Goal: Task Accomplishment & Management: Manage account settings

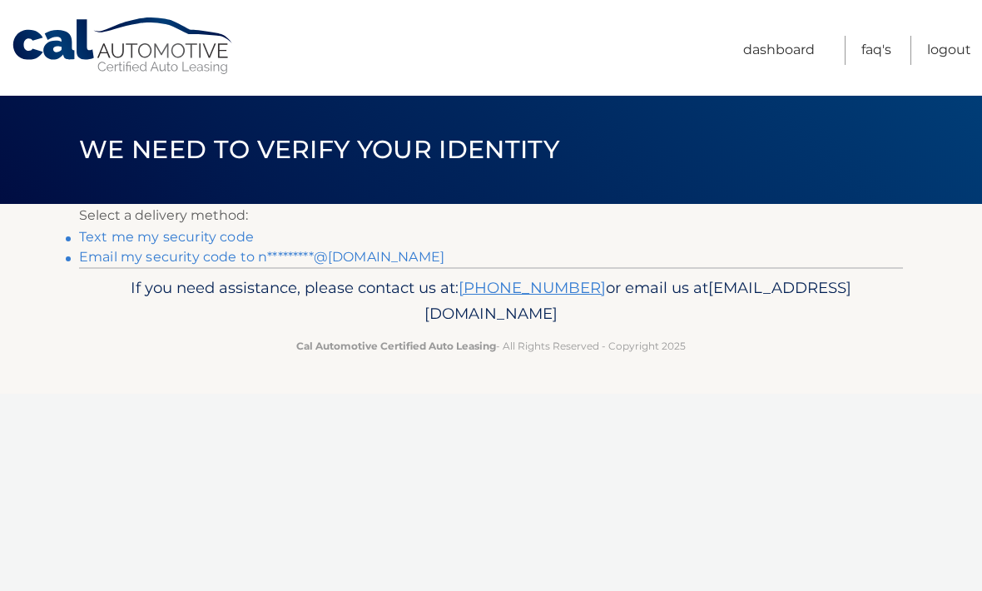
click at [158, 239] on link "Text me my security code" at bounding box center [166, 237] width 175 height 16
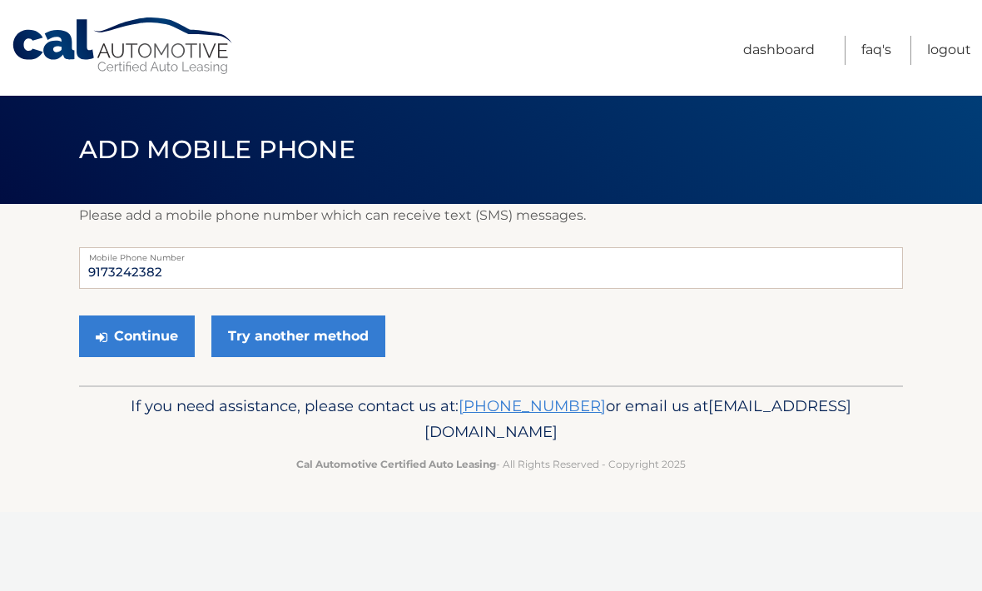
click at [309, 335] on link "Try another method" at bounding box center [298, 336] width 174 height 42
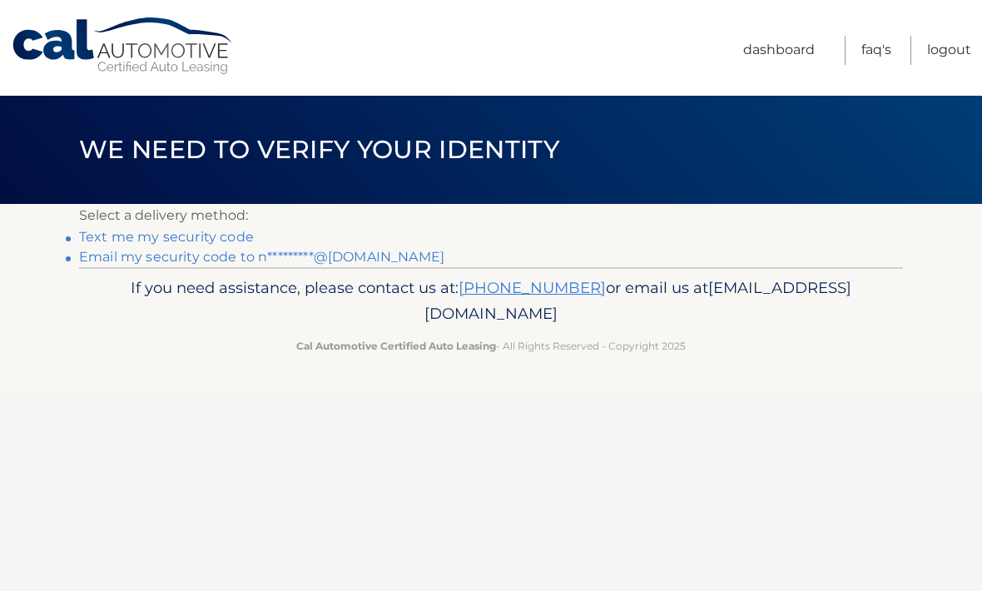
click at [212, 256] on link "Email my security code to n*********@[DOMAIN_NAME]" at bounding box center [261, 257] width 365 height 16
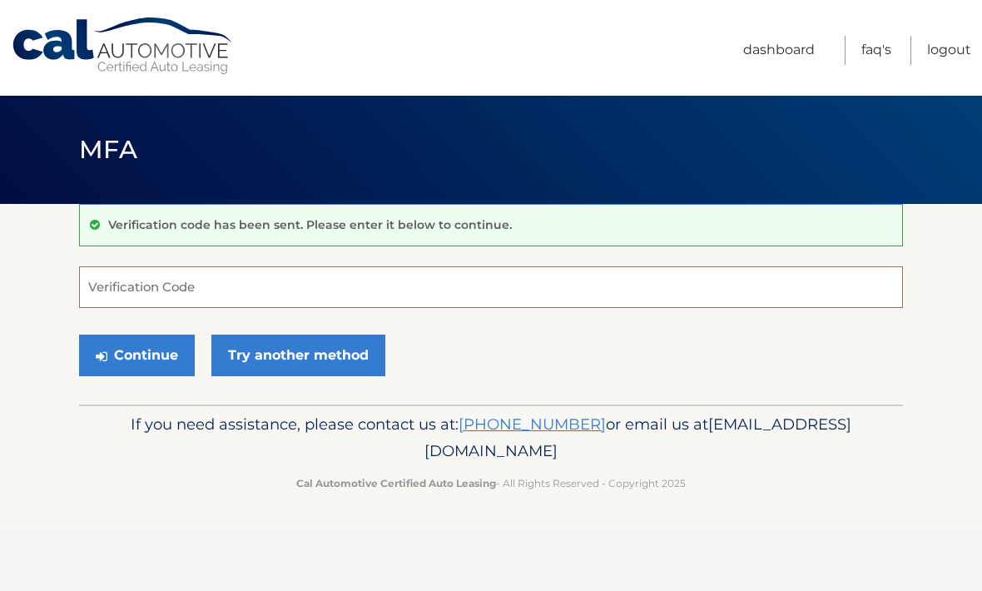
click at [230, 290] on input "Verification Code" at bounding box center [491, 287] width 824 height 42
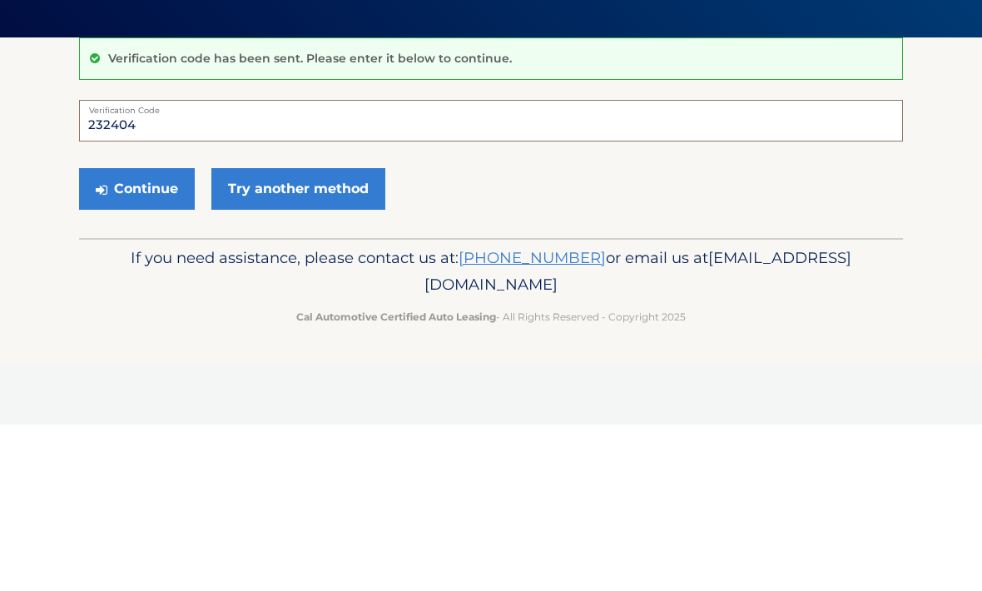
type input "232404"
click at [139, 335] on button "Continue" at bounding box center [137, 356] width 116 height 42
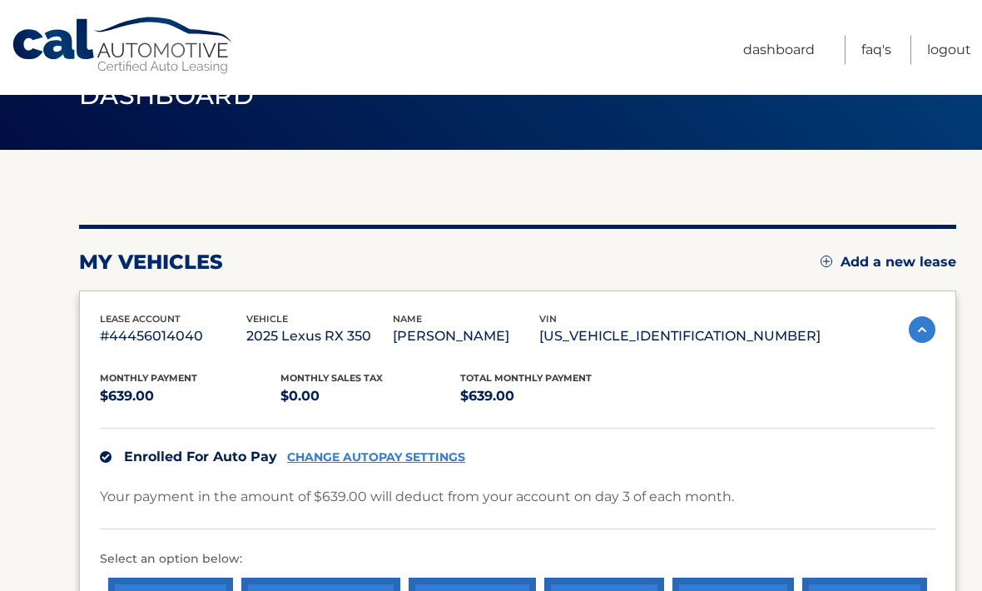
scroll to position [54, 0]
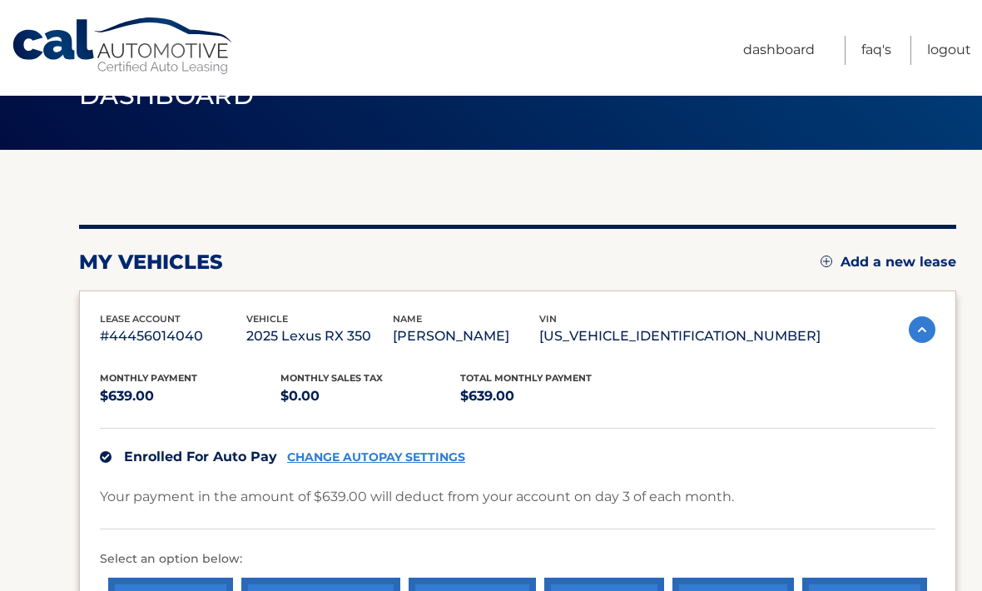
click at [785, 57] on link "Dashboard" at bounding box center [779, 50] width 72 height 29
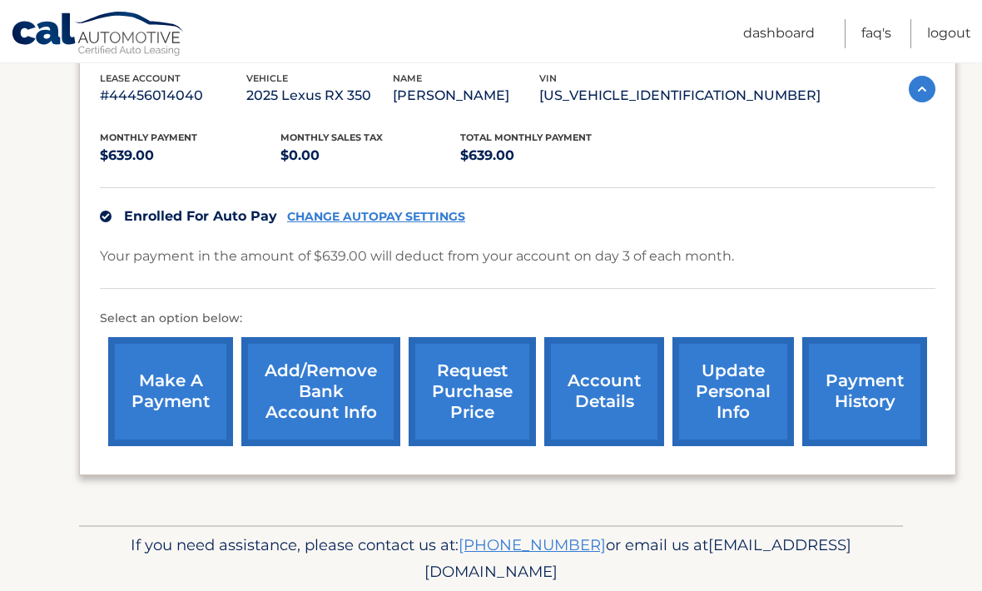
scroll to position [296, 0]
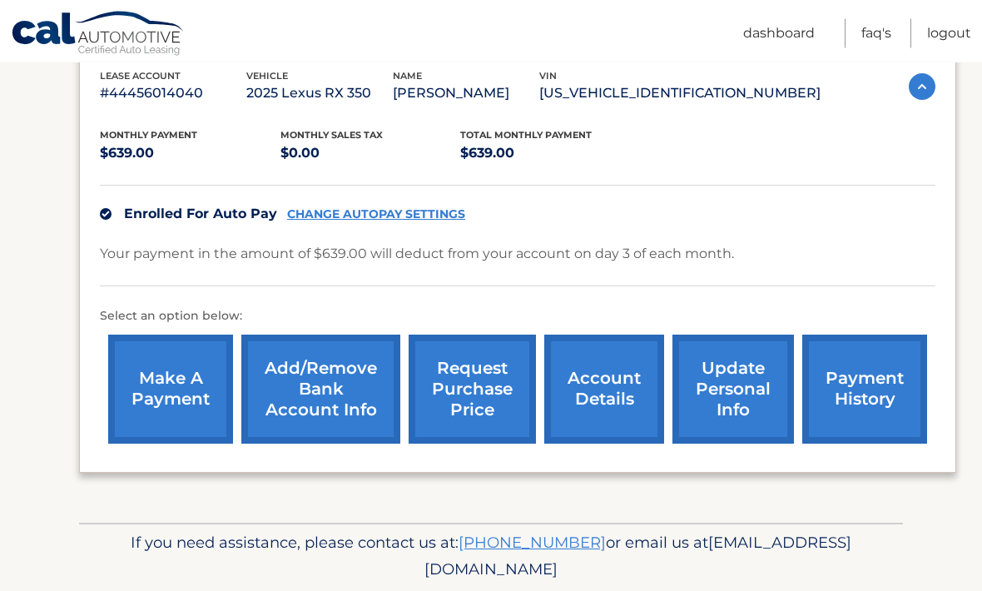
click at [725, 402] on link "update personal info" at bounding box center [734, 389] width 122 height 109
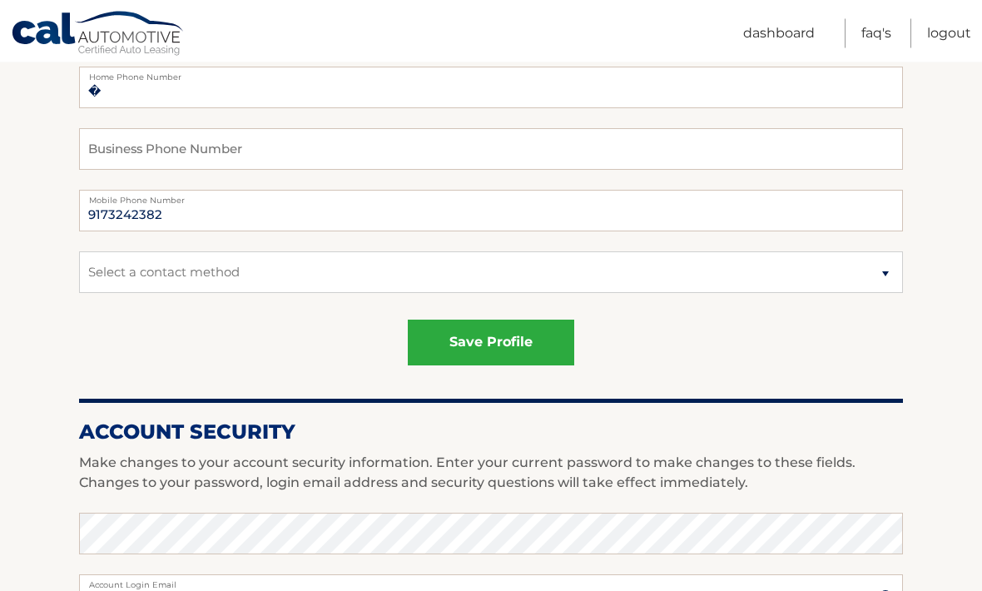
scroll to position [377, 0]
click at [310, 229] on input "9173242382" at bounding box center [491, 211] width 824 height 42
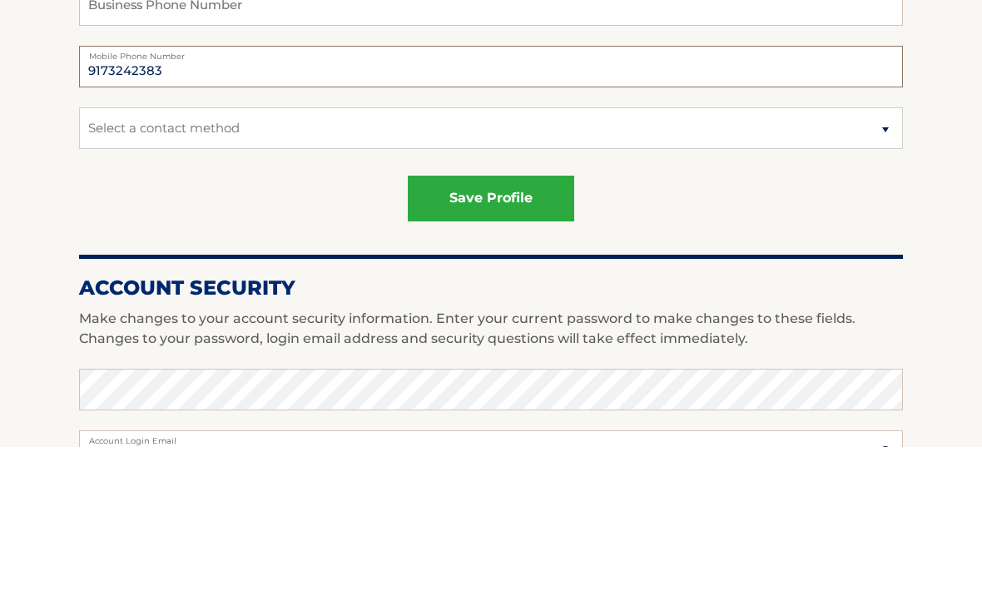
type input "9173242383"
click at [517, 320] on button "save profile" at bounding box center [491, 343] width 166 height 46
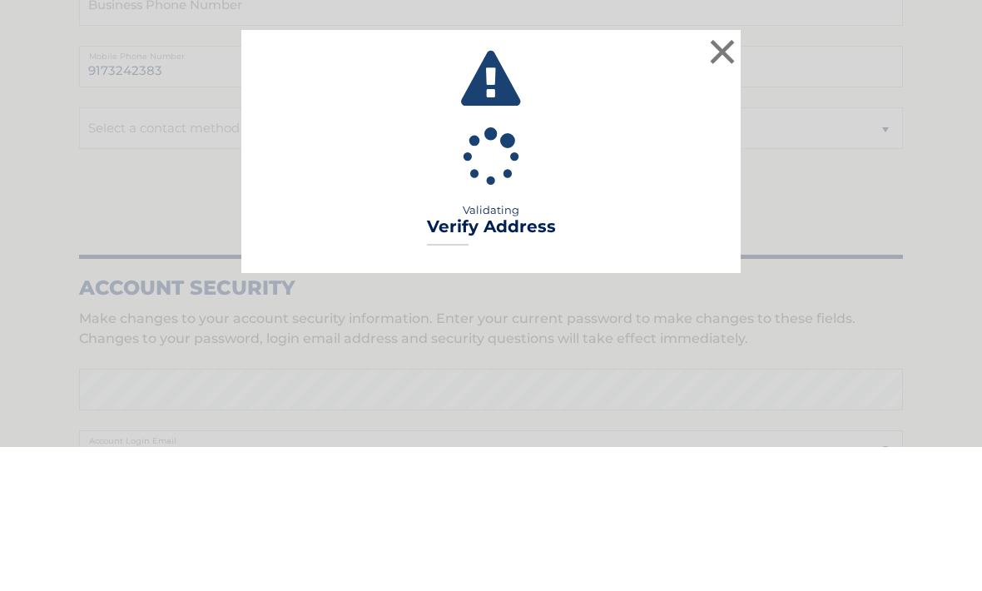
scroll to position [521, 0]
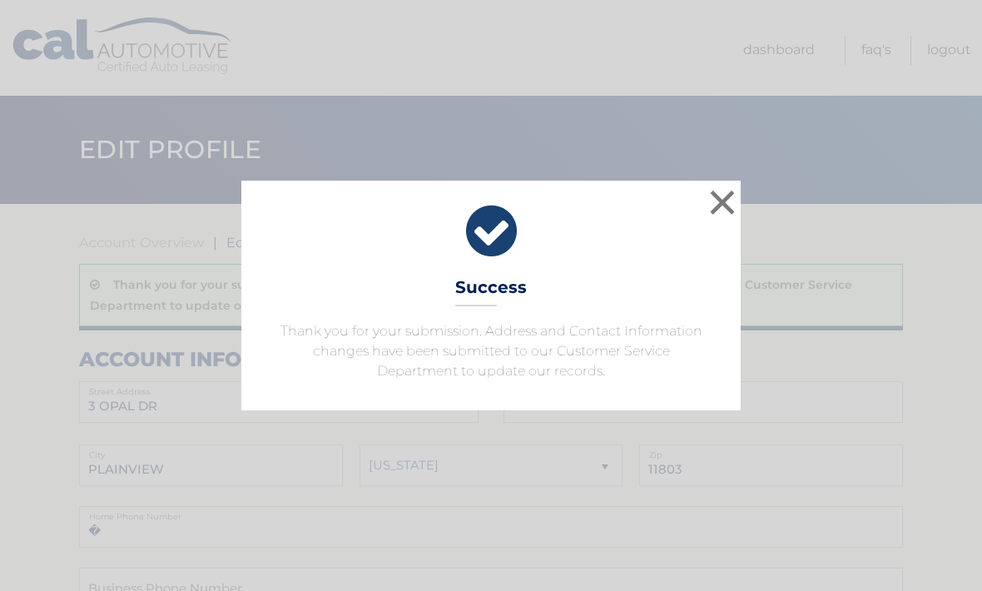
click at [721, 208] on button "×" at bounding box center [722, 202] width 33 height 33
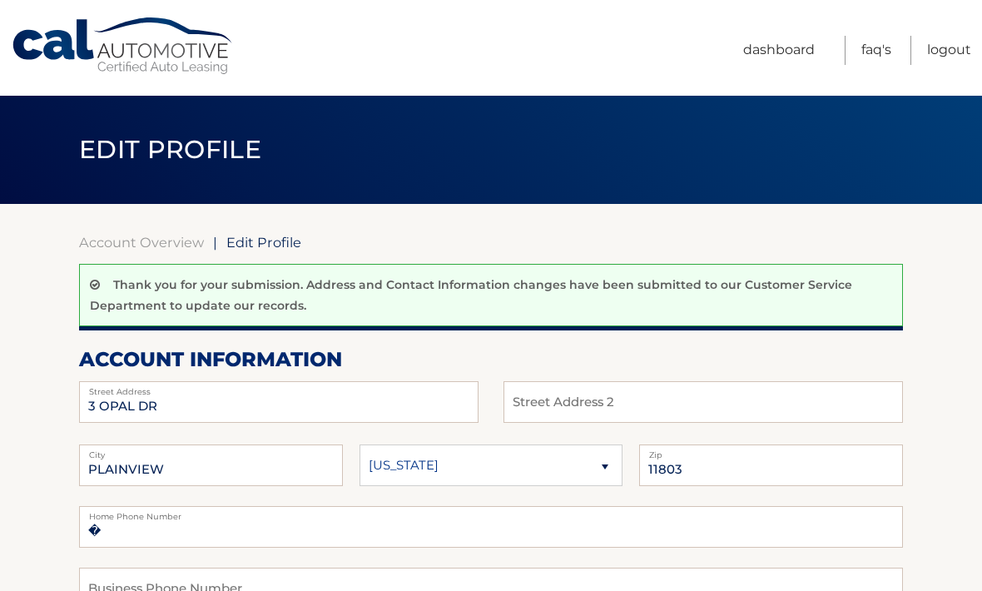
click at [792, 52] on link "Dashboard" at bounding box center [779, 50] width 72 height 29
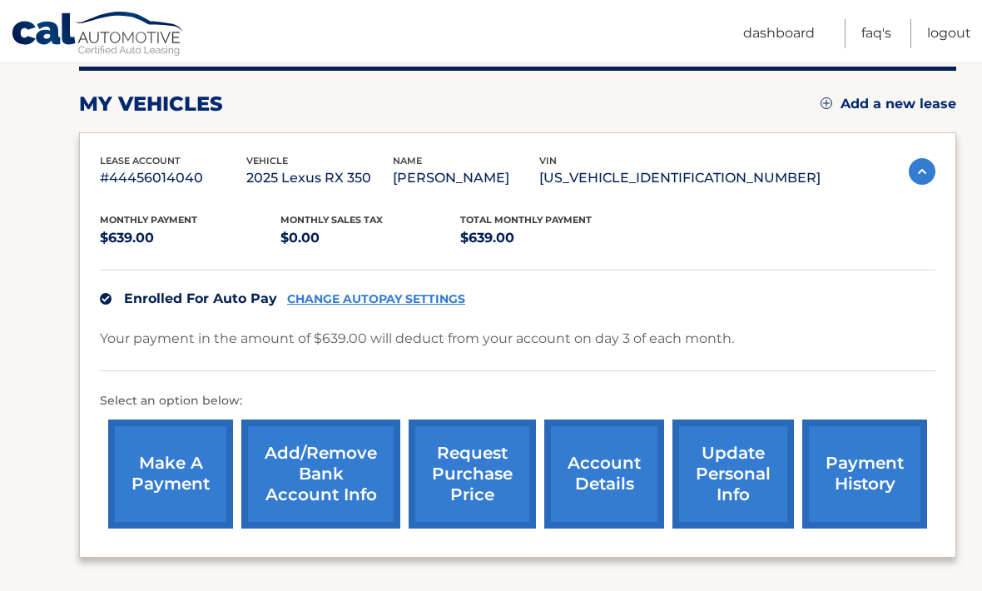
scroll to position [213, 0]
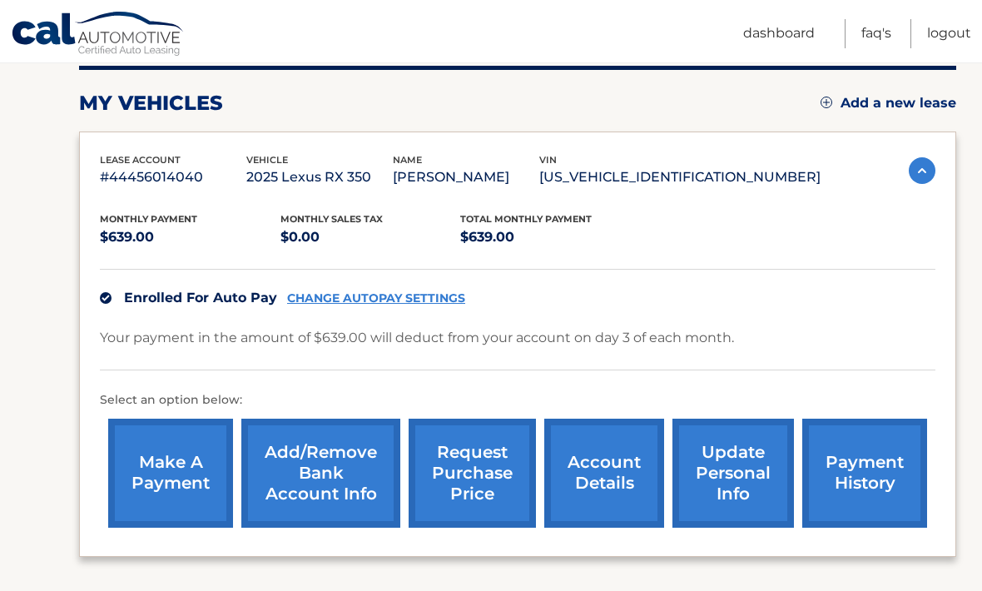
click at [332, 483] on link "Add/Remove bank account info" at bounding box center [320, 473] width 159 height 109
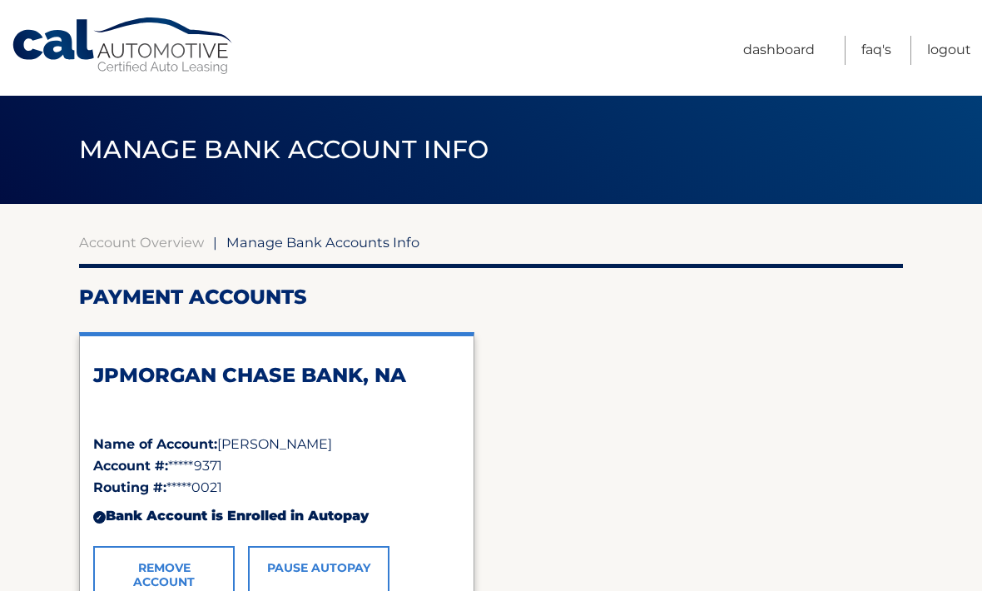
click at [945, 56] on link "Logout" at bounding box center [949, 50] width 44 height 29
